Goal: Information Seeking & Learning: Learn about a topic

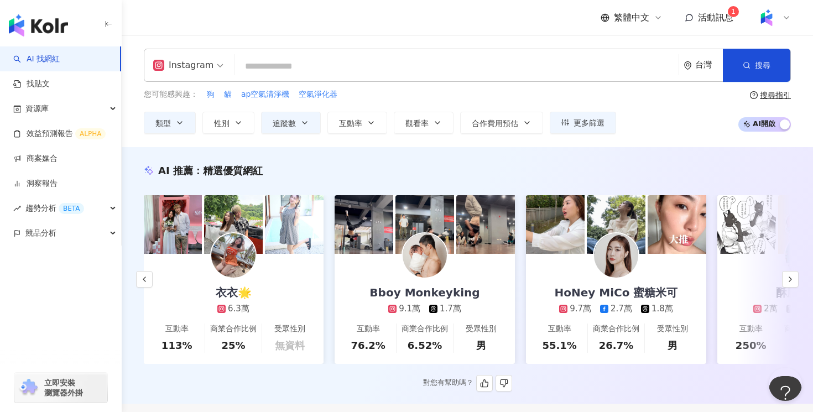
click at [273, 256] on link "衣衣🌟 6.3萬 互動率 113% 商業合作比例 25% 受眾性別 無資料" at bounding box center [233, 309] width 180 height 110
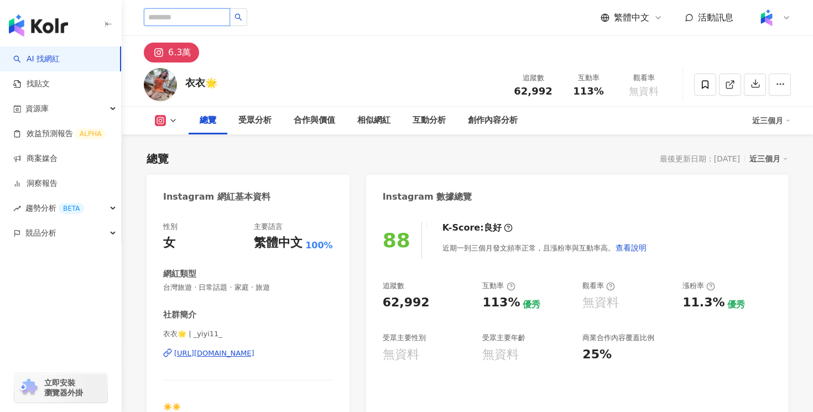
click at [188, 15] on input "search" at bounding box center [187, 17] width 86 height 18
type input "**"
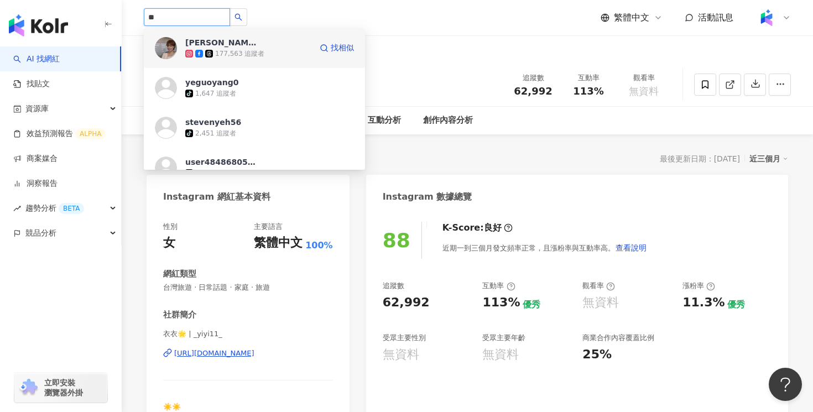
click at [220, 46] on span "葉揚" at bounding box center [221, 42] width 72 height 11
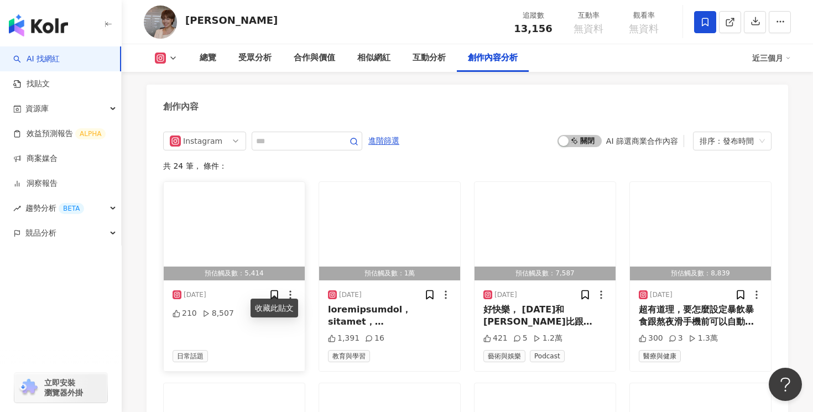
scroll to position [2976, 0]
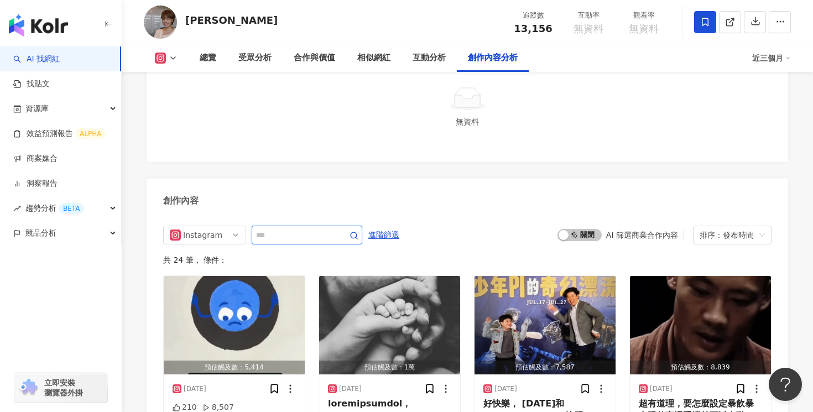
click at [277, 228] on input "text" at bounding box center [294, 234] width 77 height 13
type input "***"
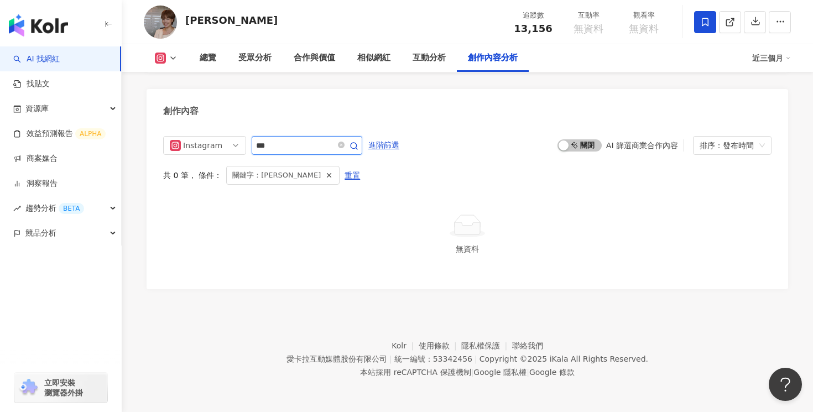
scroll to position [3056, 0]
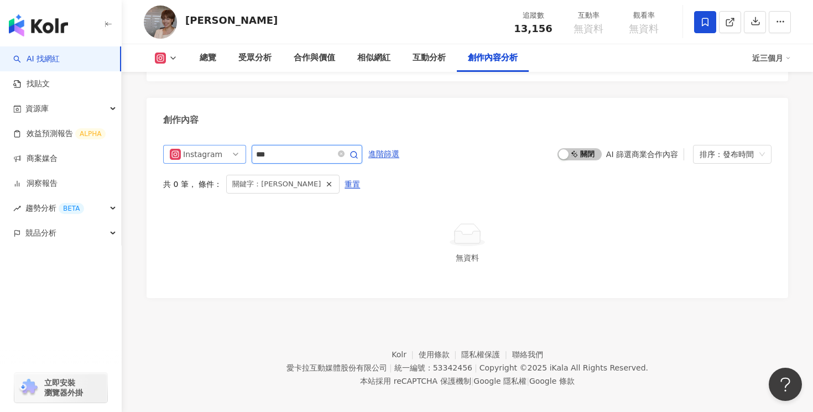
click at [238, 148] on span "Instagram" at bounding box center [205, 154] width 70 height 18
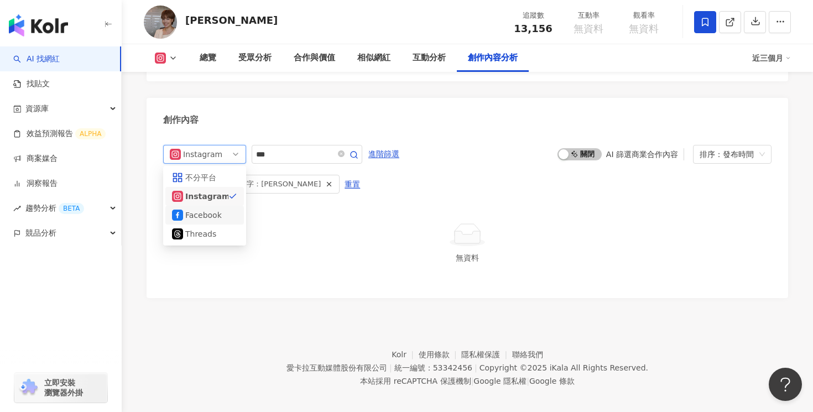
click at [210, 209] on div "Facebook" at bounding box center [203, 215] width 36 height 12
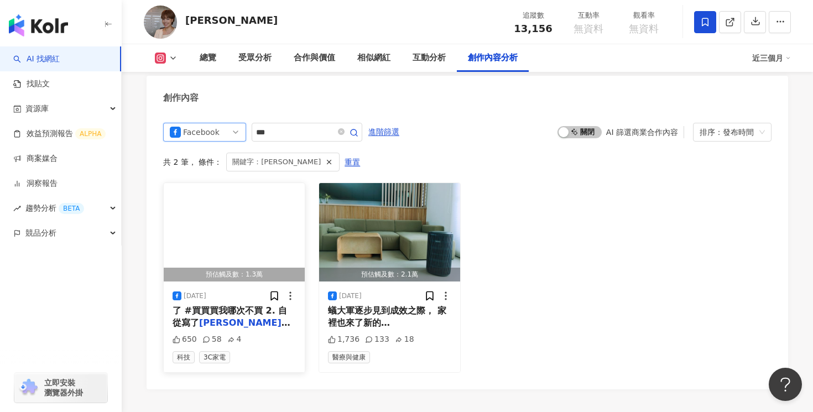
scroll to position [3079, 0]
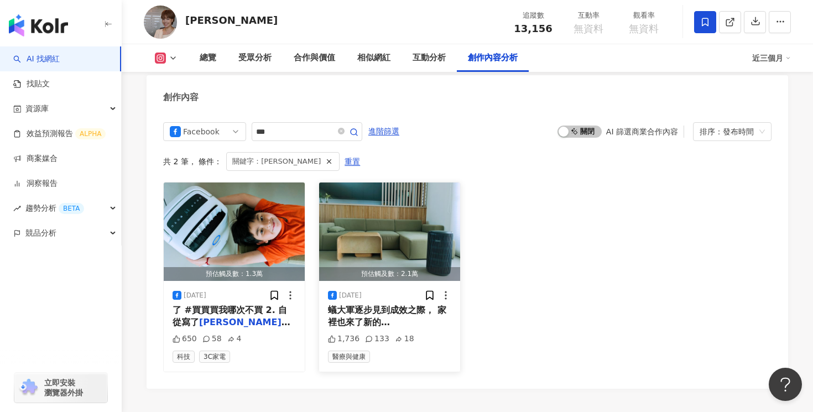
click at [420, 330] on span "抗敏清淨機AC4221。 (我說它" at bounding box center [387, 341] width 118 height 23
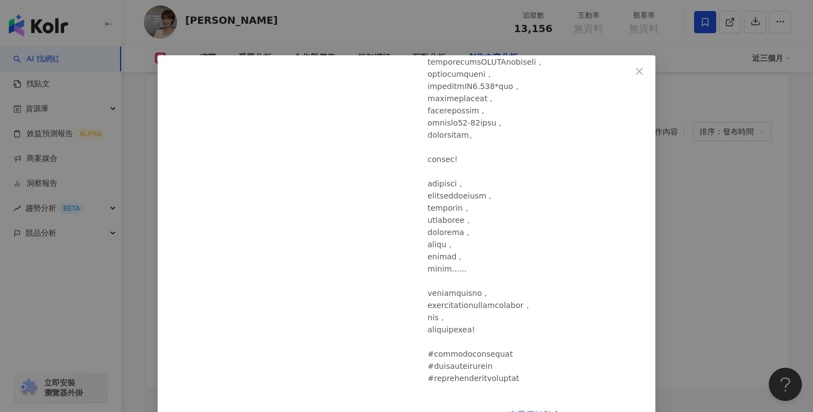
scroll to position [1582, 0]
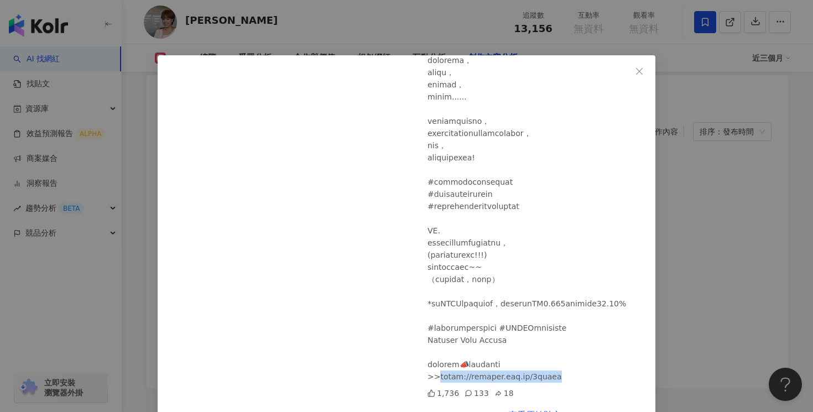
drag, startPoint x: 543, startPoint y: 378, endPoint x: 435, endPoint y: 376, distance: 108.5
copy div "ttps://philips.pse.is/6ghasm"
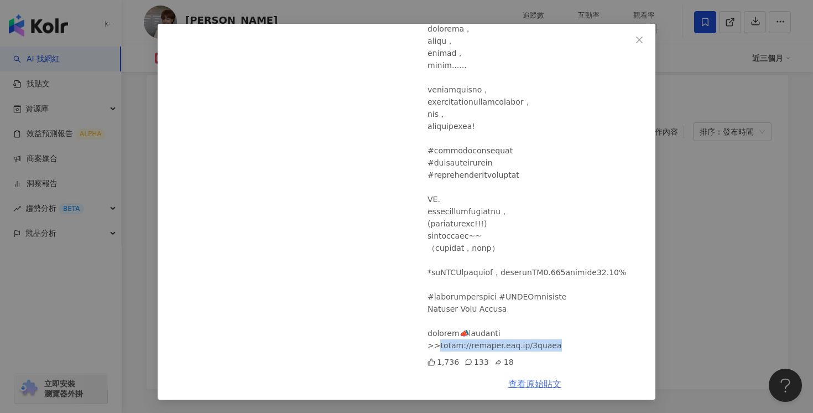
click at [524, 384] on link "查看原始貼文" at bounding box center [534, 383] width 53 height 11
